Goal: Use online tool/utility

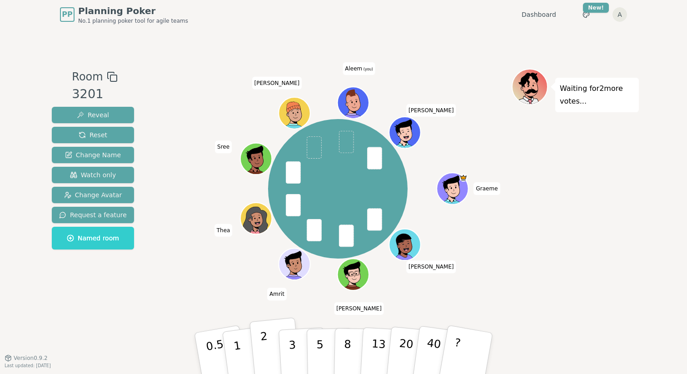
click at [270, 346] on button "2" at bounding box center [276, 354] width 52 height 72
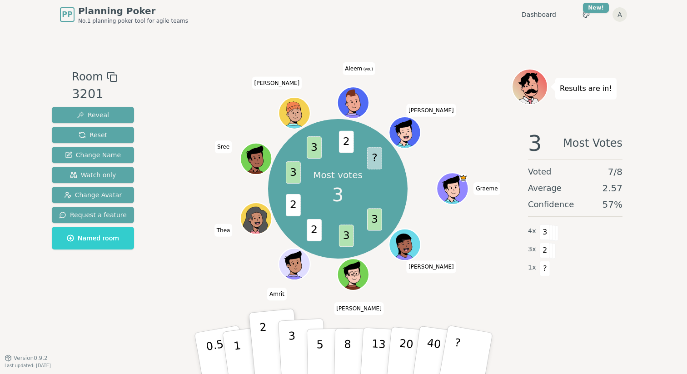
click at [286, 343] on button "3" at bounding box center [303, 353] width 50 height 71
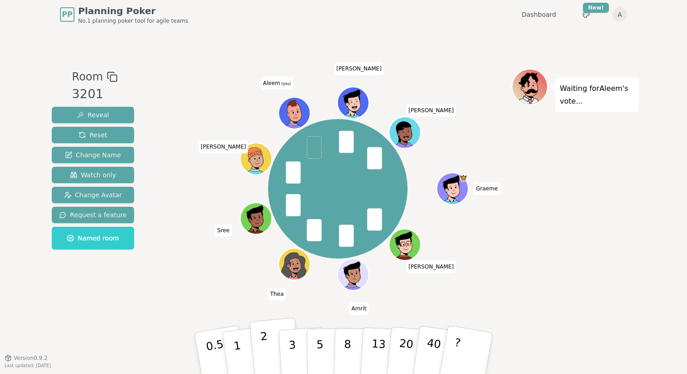
click at [260, 344] on button "2" at bounding box center [276, 354] width 52 height 72
click at [269, 350] on button "2" at bounding box center [276, 354] width 52 height 72
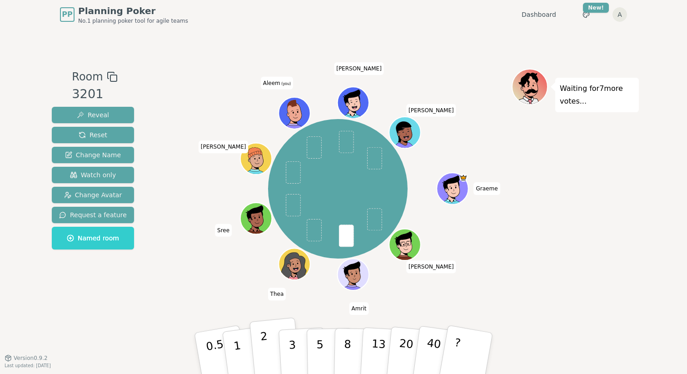
click at [267, 356] on p "2" at bounding box center [266, 355] width 12 height 50
click at [273, 346] on button "2" at bounding box center [276, 354] width 52 height 72
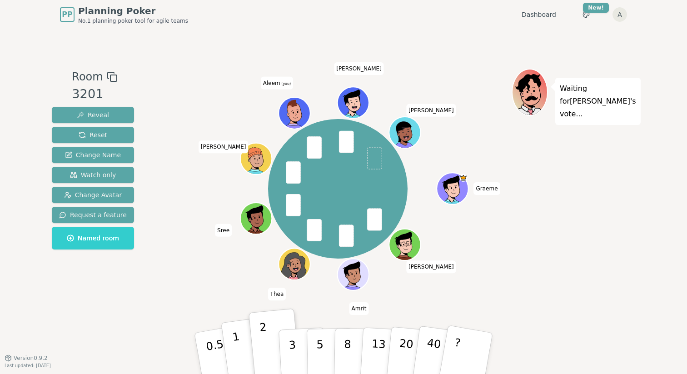
click at [240, 344] on button "1" at bounding box center [248, 354] width 54 height 74
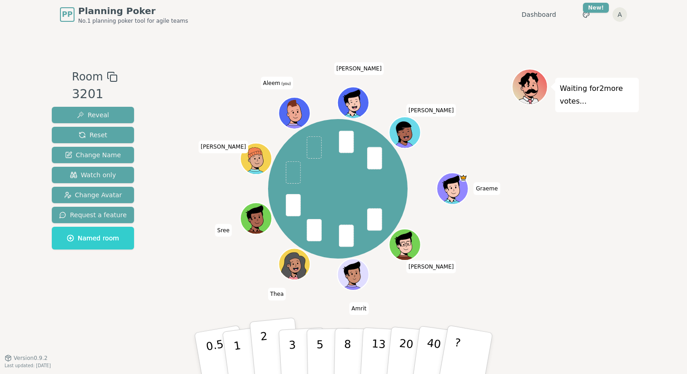
click at [270, 346] on button "2" at bounding box center [276, 354] width 52 height 72
click at [264, 345] on p "2" at bounding box center [266, 355] width 12 height 50
click at [271, 352] on button "2" at bounding box center [276, 354] width 52 height 72
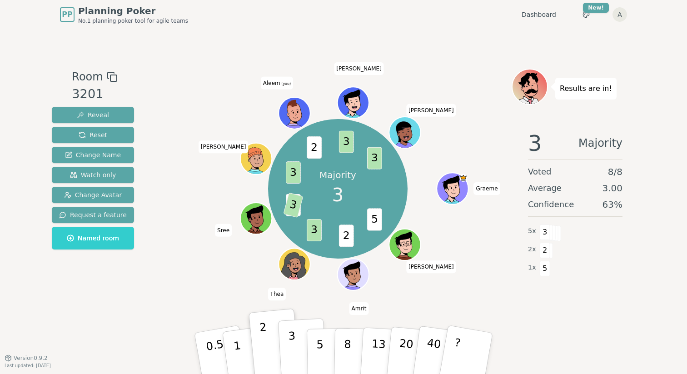
click at [296, 340] on button "3" at bounding box center [303, 353] width 50 height 71
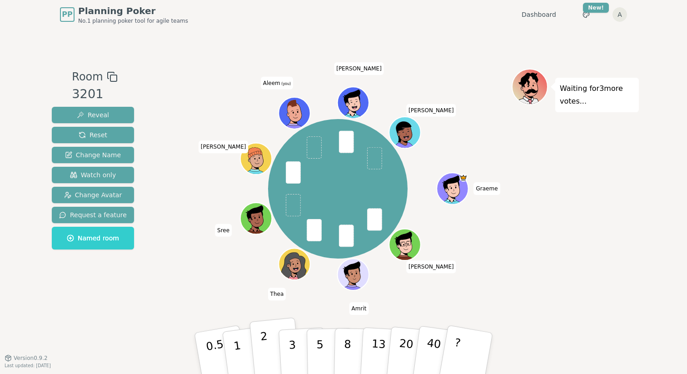
click at [269, 351] on button "2" at bounding box center [276, 354] width 52 height 72
click at [294, 349] on p "3" at bounding box center [293, 355] width 10 height 50
click at [274, 348] on button "2" at bounding box center [276, 354] width 52 height 72
click at [294, 351] on p "3" at bounding box center [293, 355] width 10 height 50
